Goal: Task Accomplishment & Management: Manage account settings

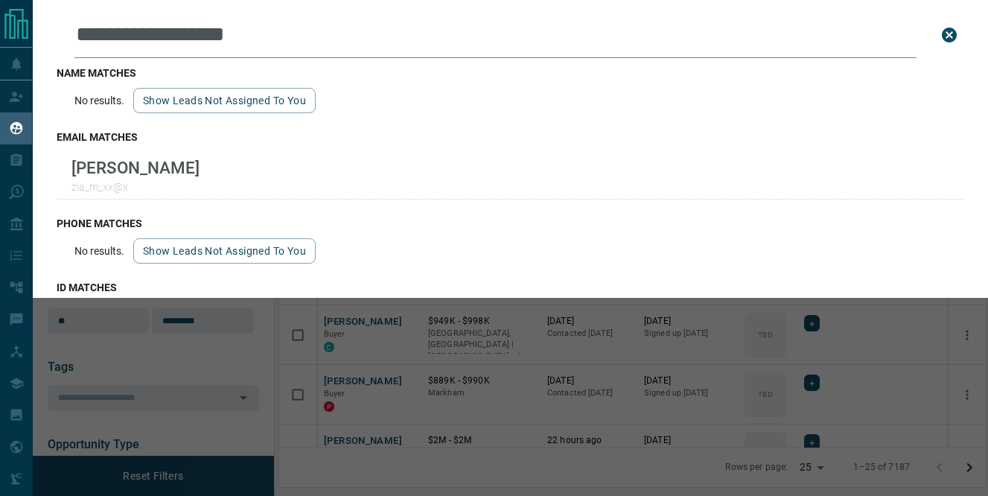
scroll to position [363, 707]
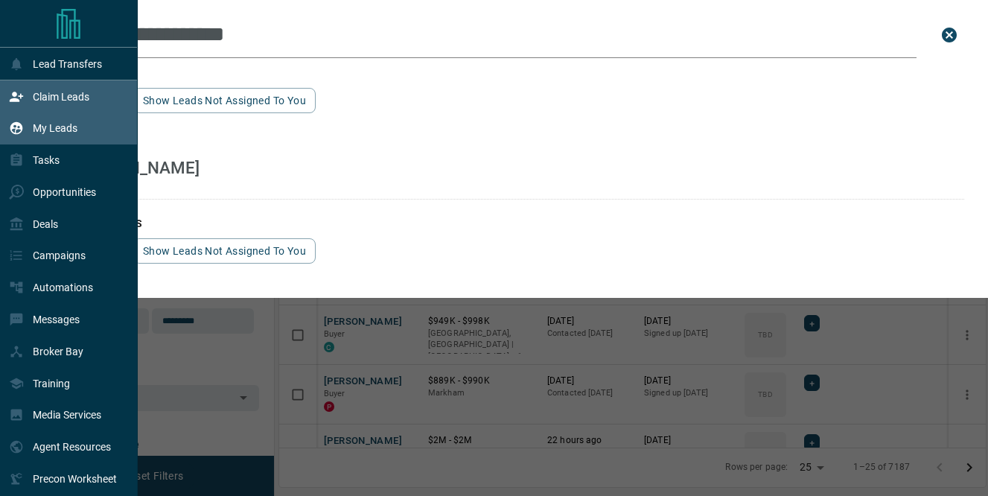
click at [54, 98] on p "Claim Leads" at bounding box center [61, 97] width 57 height 12
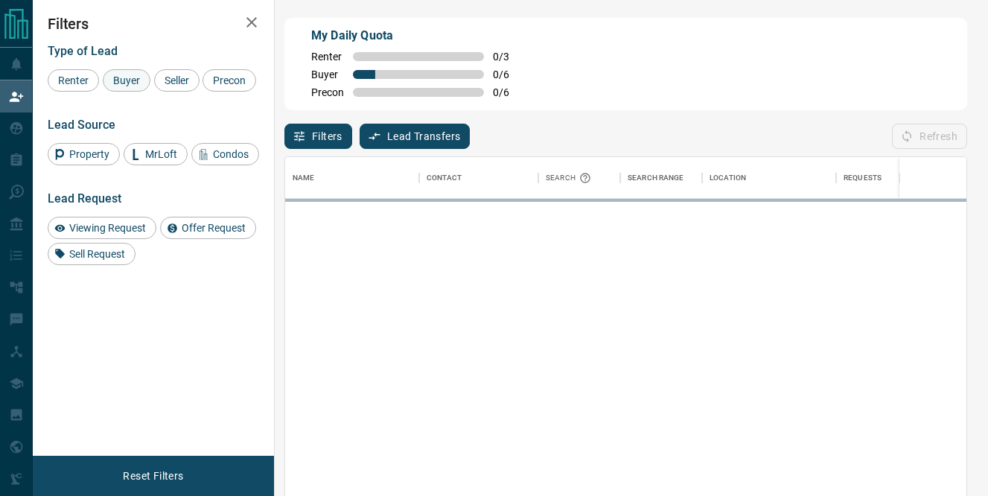
scroll to position [372, 681]
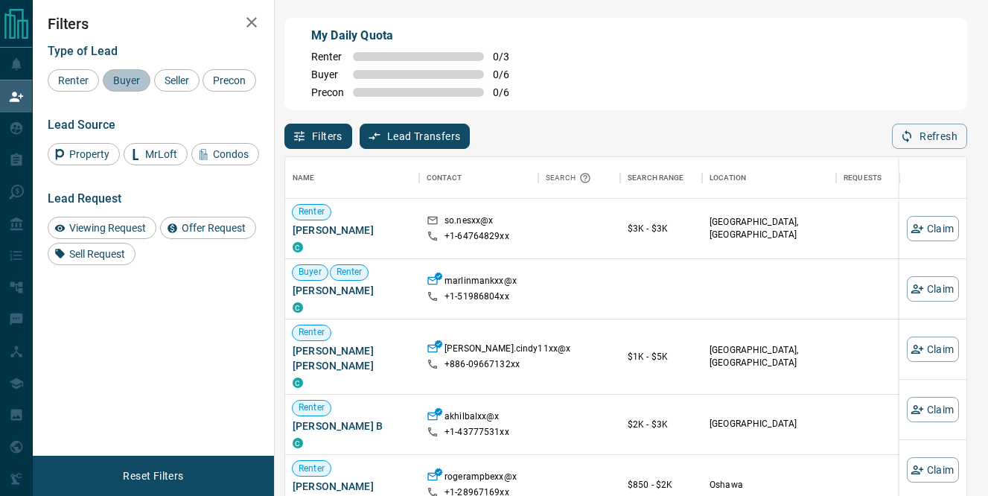
click at [124, 80] on span "Buyer" at bounding box center [126, 80] width 37 height 12
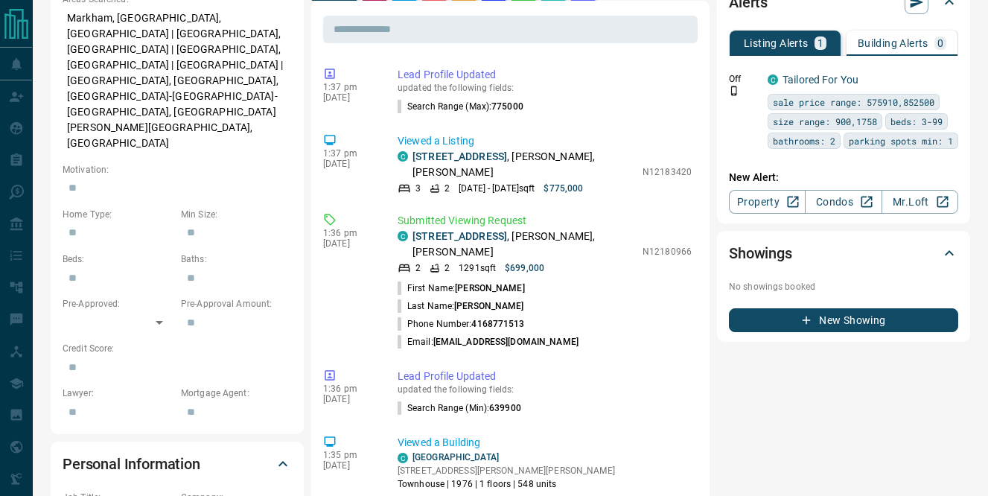
scroll to position [581, 0]
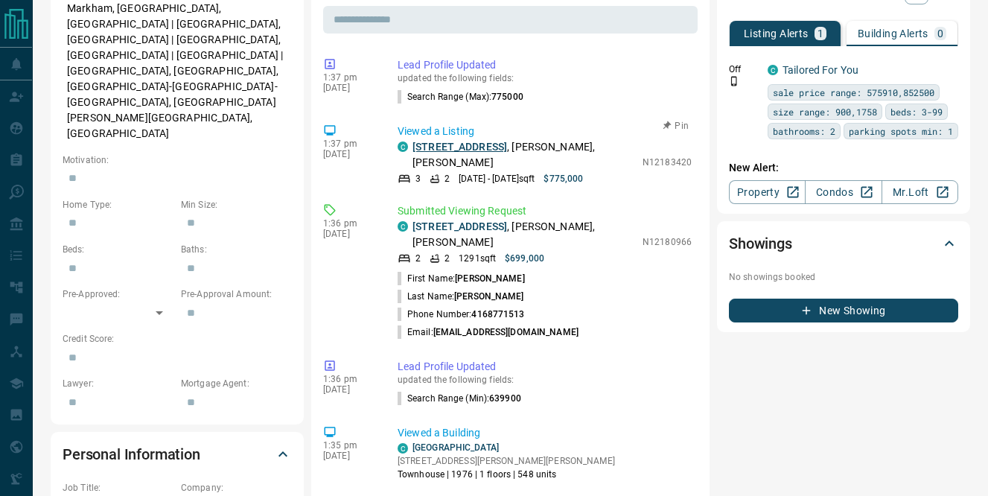
click at [480, 141] on link "[STREET_ADDRESS]" at bounding box center [459, 147] width 95 height 12
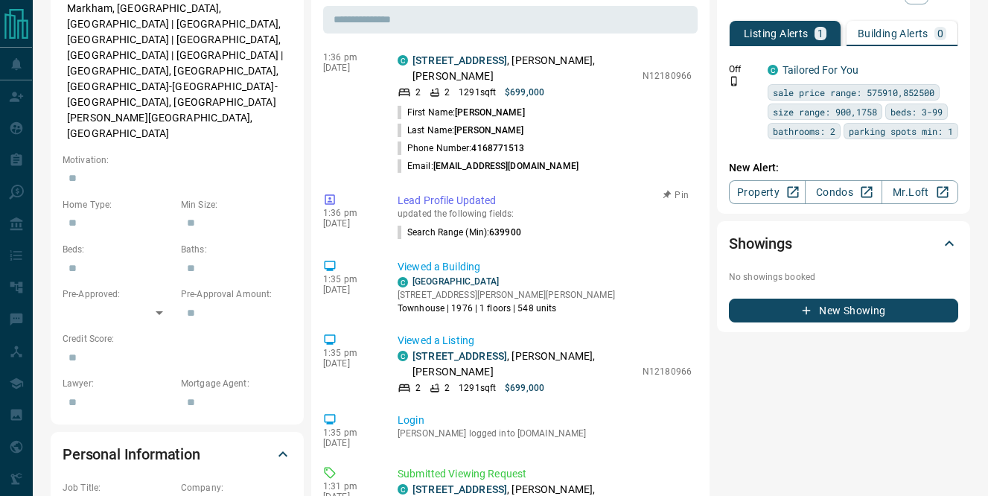
scroll to position [169, 0]
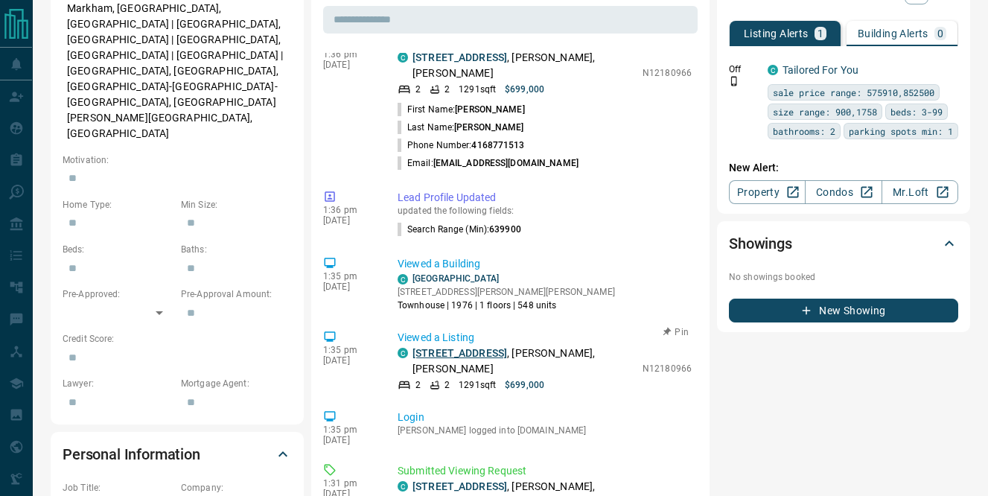
click at [461, 347] on link "[STREET_ADDRESS]" at bounding box center [459, 353] width 95 height 12
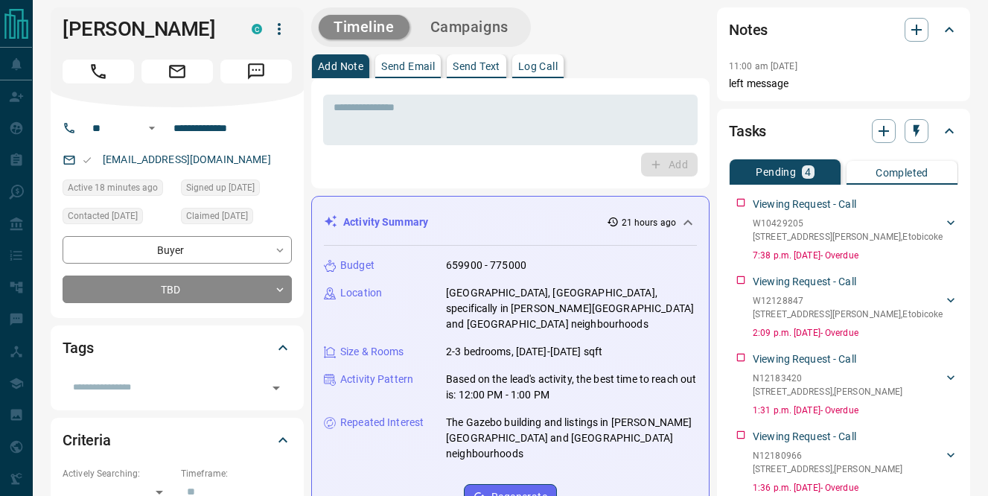
scroll to position [0, 0]
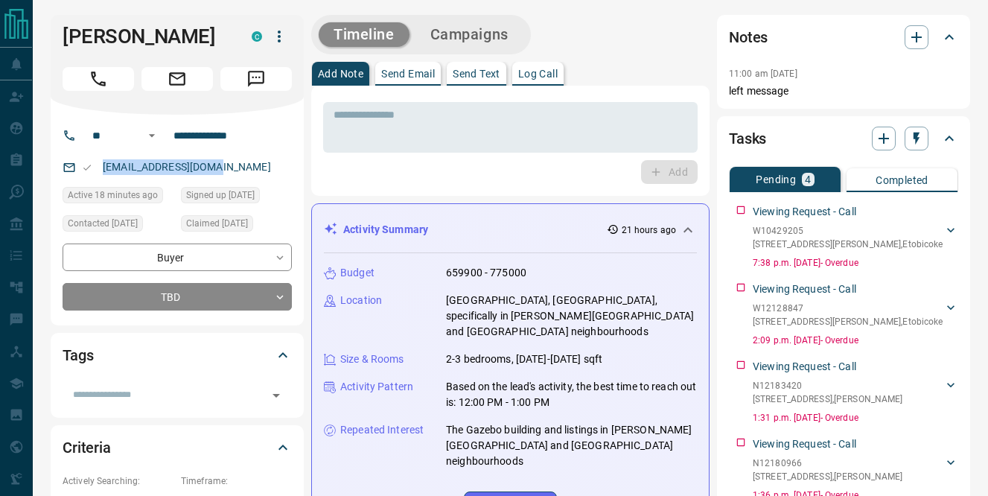
drag, startPoint x: 227, startPoint y: 169, endPoint x: 99, endPoint y: 164, distance: 128.2
click at [99, 164] on div "[EMAIL_ADDRESS][DOMAIN_NAME]" at bounding box center [177, 167] width 229 height 25
copy link "[EMAIL_ADDRESS][DOMAIN_NAME]"
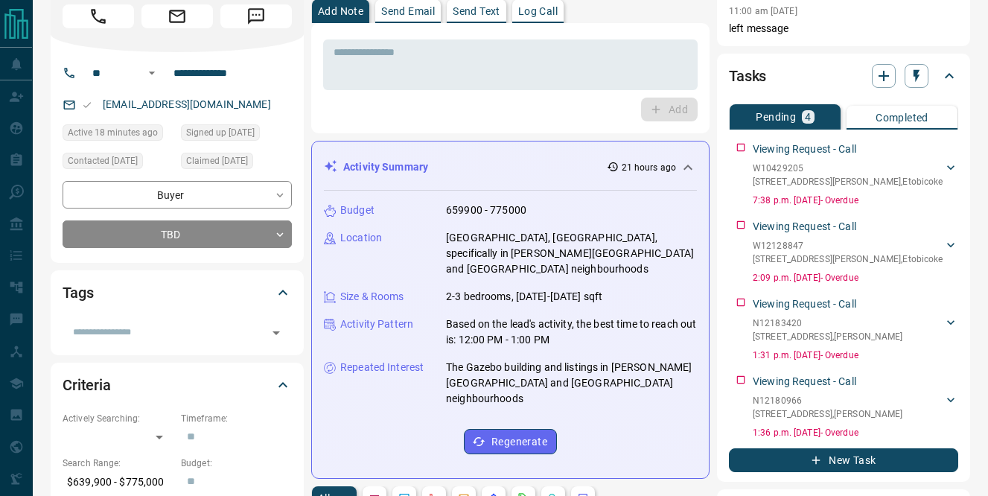
scroll to position [69, 0]
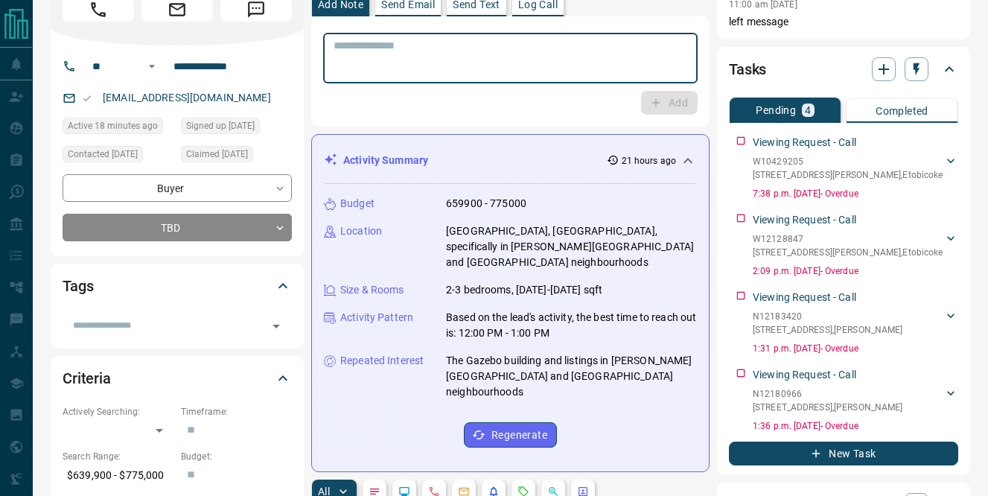
click at [388, 57] on textarea at bounding box center [511, 58] width 354 height 38
type textarea "**********"
click at [662, 105] on button "Add" at bounding box center [669, 103] width 57 height 24
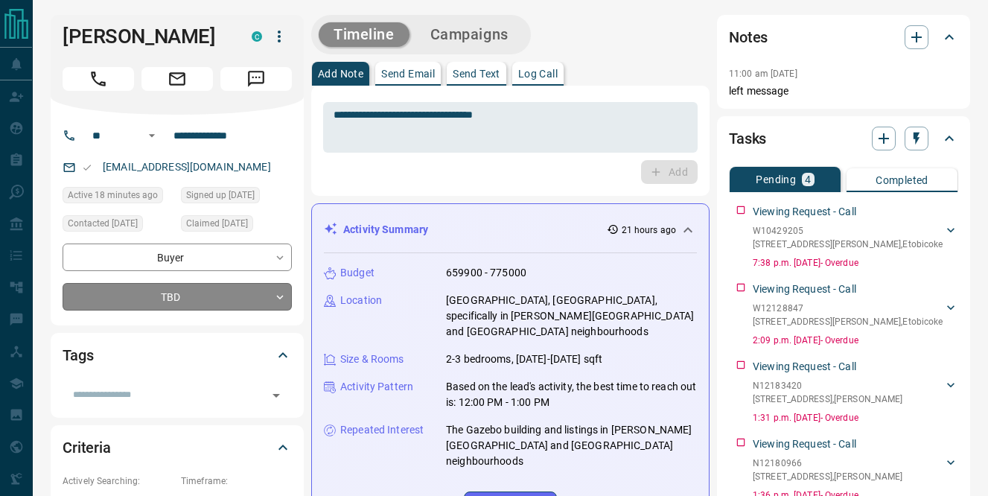
scroll to position [241, 0]
